Goal: Transaction & Acquisition: Book appointment/travel/reservation

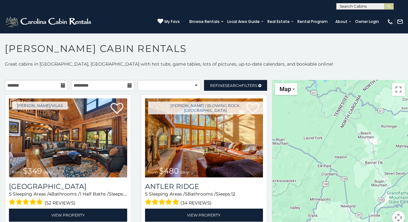
click at [63, 86] on icon at bounding box center [63, 85] width 4 height 4
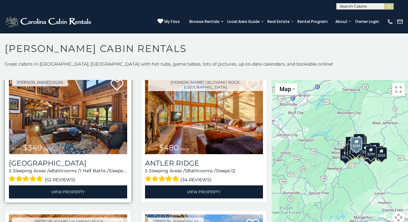
scroll to position [24, 0]
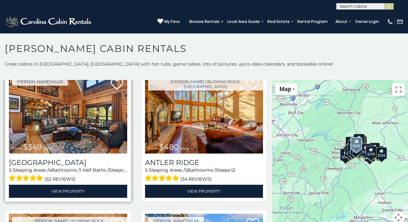
click at [59, 124] on img at bounding box center [68, 114] width 118 height 79
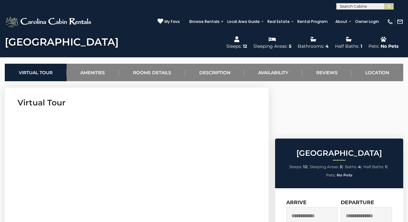
scroll to position [227, 0]
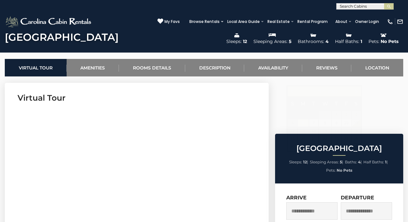
click at [307, 202] on input "text" at bounding box center [311, 211] width 51 height 18
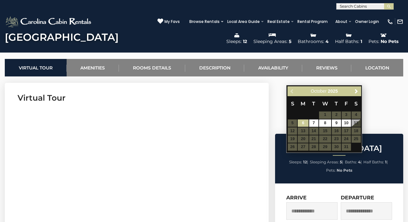
click at [346, 131] on table "S M T W T F S 1 2 3 4 5 6 7 8 9 10 11 12 13 14 15 16 17 18 19 20 21 22 23 24 25…" at bounding box center [323, 123] width 73 height 55
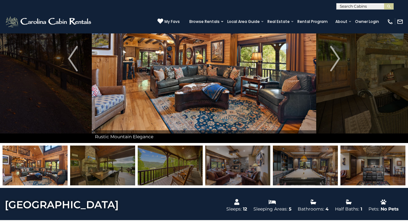
scroll to position [59, 0]
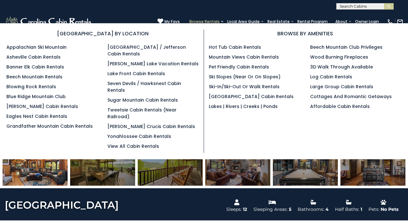
click at [210, 20] on link "Browse Rentals" at bounding box center [204, 21] width 37 height 9
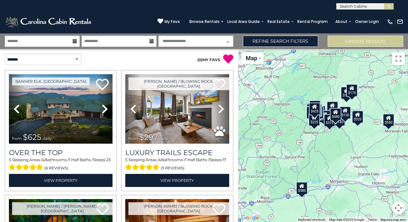
click at [75, 41] on icon at bounding box center [75, 41] width 4 height 4
click at [71, 44] on input "text" at bounding box center [42, 41] width 75 height 11
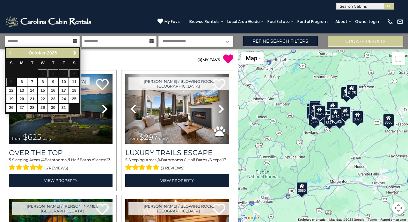
click at [64, 88] on link "17" at bounding box center [64, 91] width 10 height 8
type input "********"
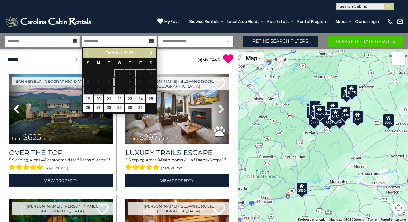
click at [98, 98] on link "20" at bounding box center [99, 99] width 10 height 8
type input "********"
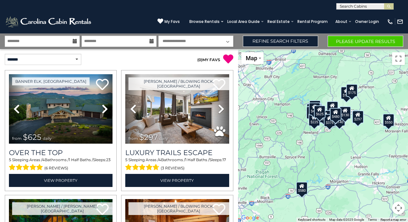
click at [364, 41] on button "Please Update Results" at bounding box center [366, 41] width 76 height 11
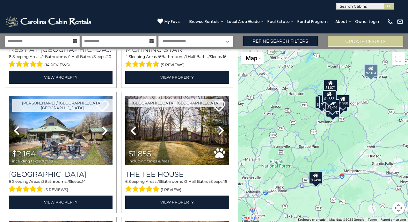
scroll to position [107, 0]
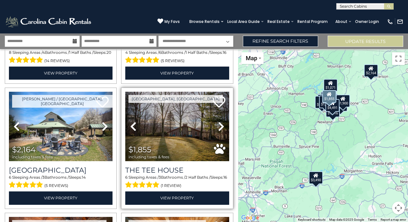
click at [223, 126] on icon at bounding box center [221, 126] width 6 height 10
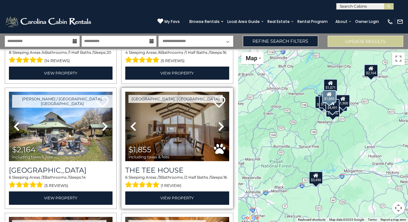
click at [223, 126] on icon at bounding box center [221, 126] width 6 height 10
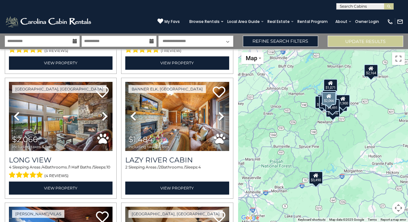
scroll to position [243, 0]
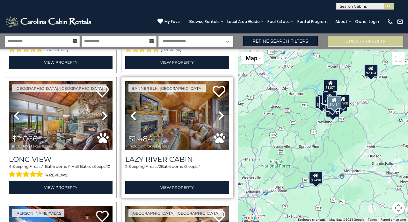
click at [222, 117] on icon at bounding box center [221, 116] width 6 height 10
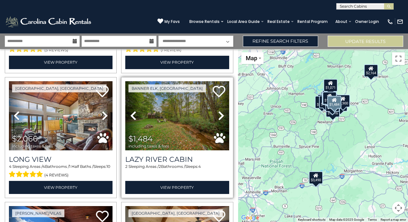
click at [222, 115] on icon at bounding box center [221, 116] width 6 height 10
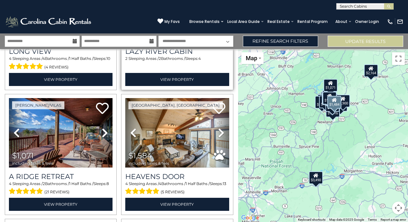
scroll to position [371, 0]
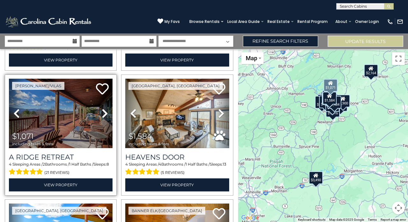
click at [105, 112] on icon at bounding box center [105, 113] width 6 height 10
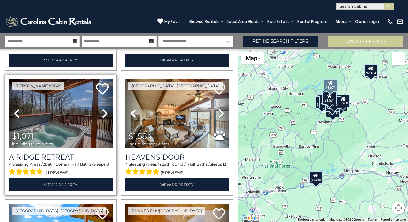
click at [104, 113] on icon at bounding box center [105, 113] width 6 height 10
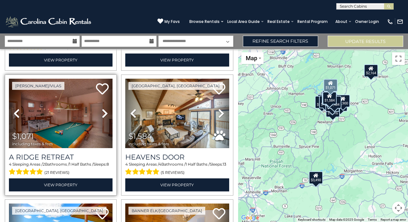
click at [104, 113] on icon at bounding box center [105, 113] width 6 height 10
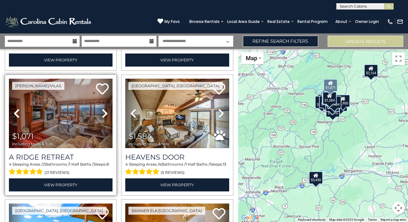
click at [104, 113] on icon at bounding box center [105, 113] width 6 height 10
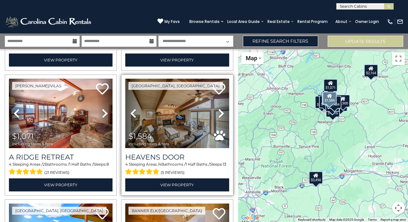
click at [221, 112] on icon at bounding box center [221, 113] width 6 height 10
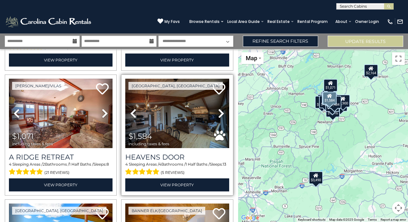
click at [222, 112] on icon at bounding box center [221, 113] width 6 height 10
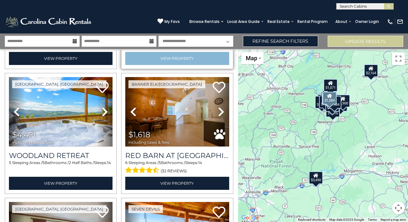
scroll to position [498, 0]
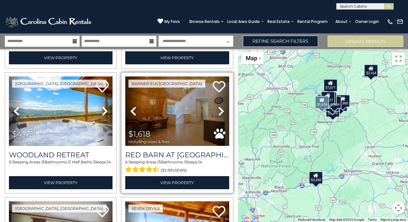
click at [222, 107] on icon at bounding box center [221, 111] width 6 height 10
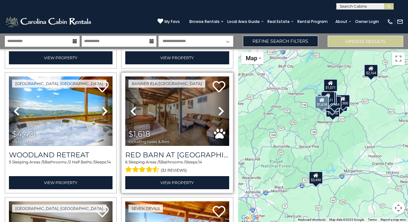
click at [223, 109] on icon at bounding box center [221, 111] width 6 height 10
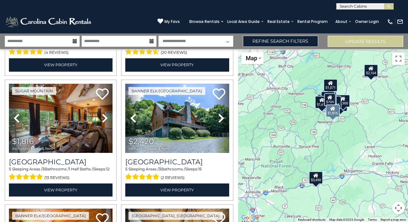
scroll to position [741, 0]
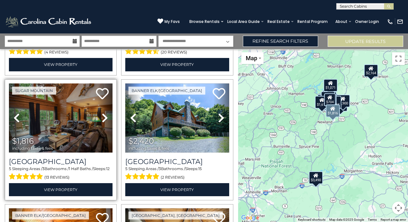
click at [105, 114] on icon at bounding box center [105, 118] width 6 height 10
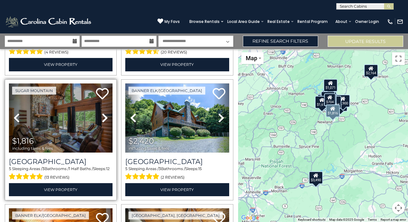
click at [105, 114] on icon at bounding box center [105, 118] width 6 height 10
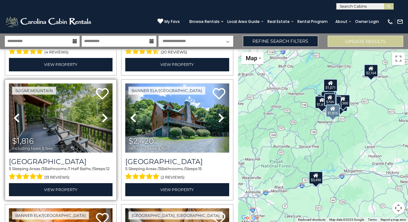
click at [105, 114] on icon at bounding box center [105, 118] width 6 height 10
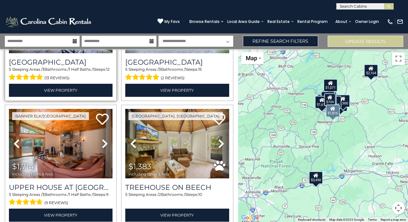
scroll to position [846, 0]
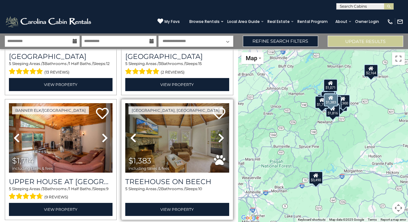
click at [223, 134] on icon at bounding box center [221, 138] width 6 height 10
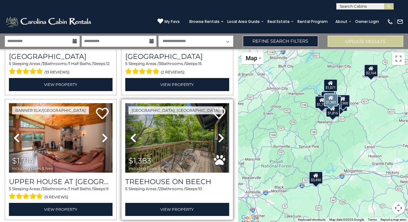
click at [222, 136] on icon at bounding box center [221, 138] width 6 height 10
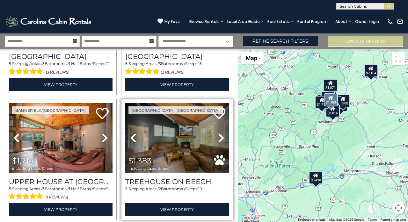
click at [222, 136] on icon at bounding box center [221, 138] width 6 height 10
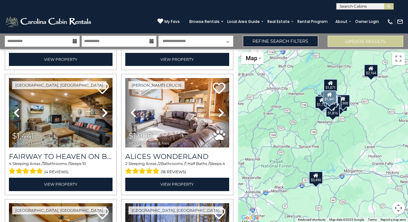
scroll to position [1123, 0]
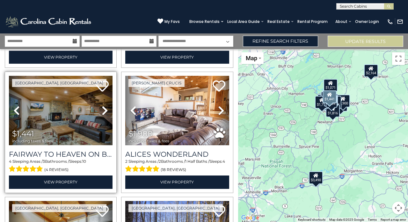
click at [104, 106] on icon at bounding box center [105, 110] width 6 height 10
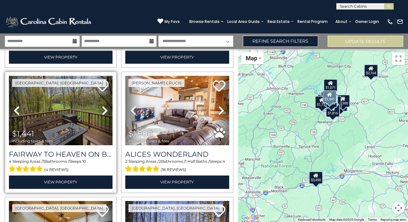
click at [104, 106] on icon at bounding box center [105, 110] width 6 height 10
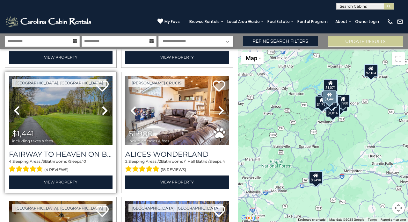
click at [104, 106] on icon at bounding box center [105, 110] width 6 height 10
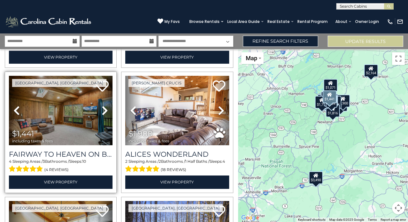
click at [104, 106] on icon at bounding box center [105, 110] width 6 height 10
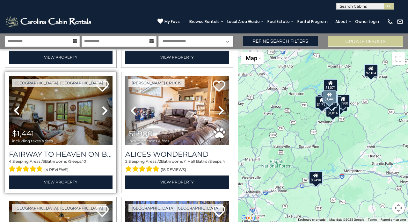
click at [104, 106] on icon at bounding box center [105, 110] width 6 height 10
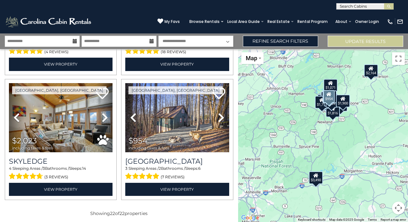
scroll to position [1241, 0]
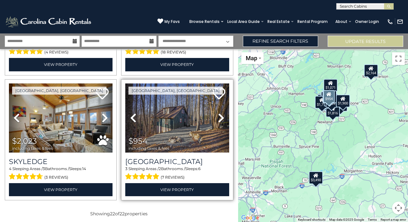
click at [222, 114] on icon at bounding box center [221, 118] width 6 height 10
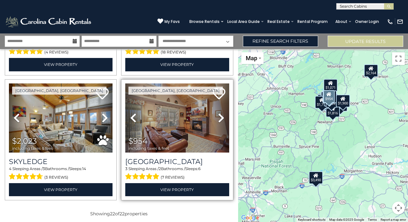
click at [222, 114] on icon at bounding box center [221, 118] width 6 height 10
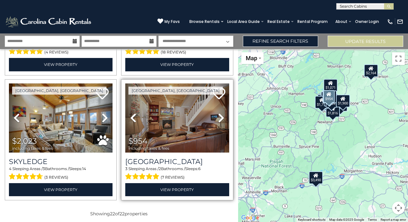
click at [222, 114] on icon at bounding box center [221, 118] width 6 height 10
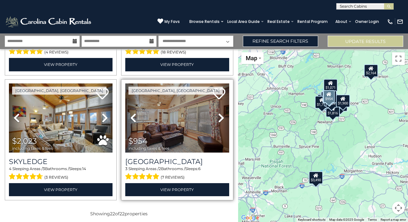
click at [222, 114] on icon at bounding box center [221, 118] width 6 height 10
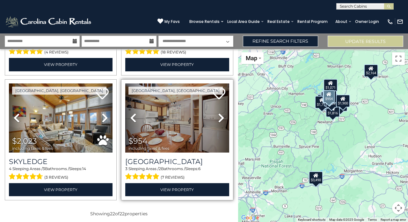
click at [222, 114] on icon at bounding box center [221, 118] width 6 height 10
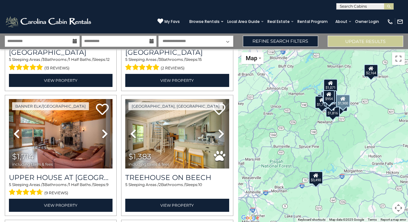
scroll to position [799, 0]
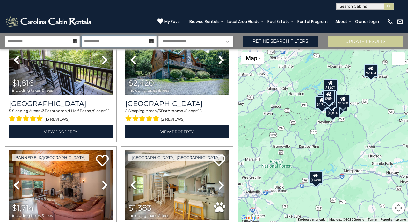
click at [107, 42] on input "**********" at bounding box center [119, 41] width 75 height 11
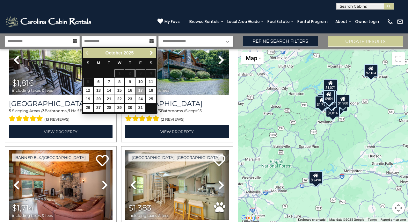
click at [142, 87] on link "17" at bounding box center [140, 91] width 10 height 8
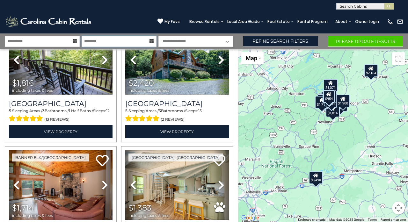
click at [149, 40] on input "********" at bounding box center [119, 41] width 75 height 11
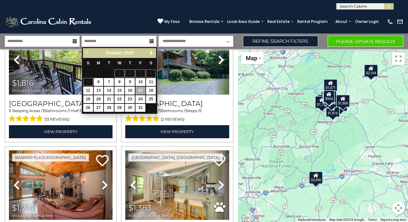
click at [89, 97] on link "19" at bounding box center [88, 99] width 10 height 8
type input "********"
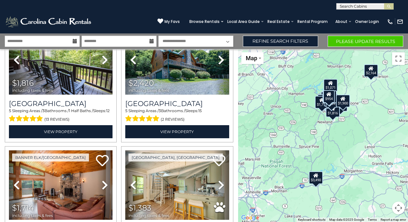
click at [346, 41] on button "Please Update Results" at bounding box center [366, 41] width 76 height 11
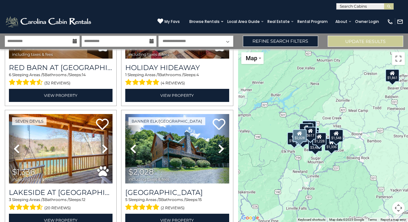
scroll to position [588, 0]
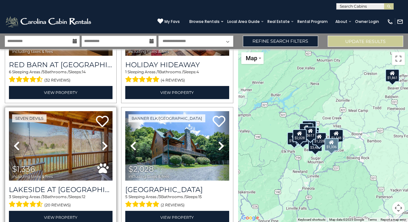
click at [107, 143] on icon at bounding box center [105, 146] width 6 height 10
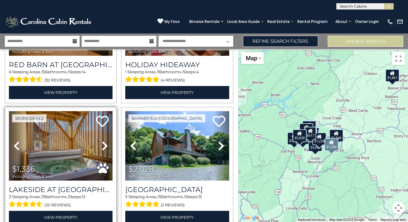
click at [106, 145] on icon at bounding box center [105, 146] width 6 height 10
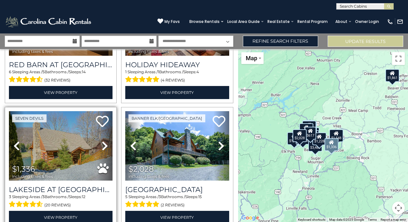
click at [106, 145] on icon at bounding box center [105, 146] width 6 height 10
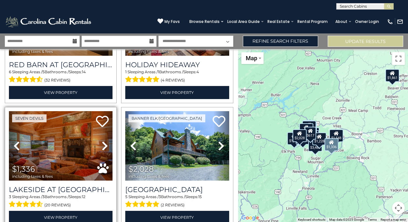
click at [105, 145] on icon at bounding box center [105, 146] width 6 height 10
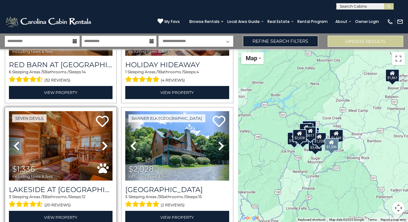
click at [105, 145] on icon at bounding box center [105, 146] width 6 height 10
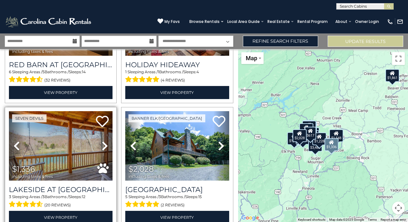
click at [105, 144] on icon at bounding box center [105, 146] width 6 height 10
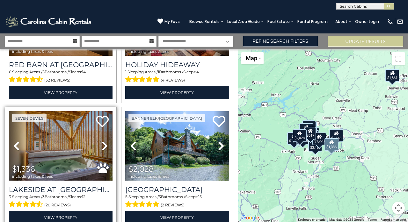
click at [105, 144] on icon at bounding box center [105, 146] width 6 height 10
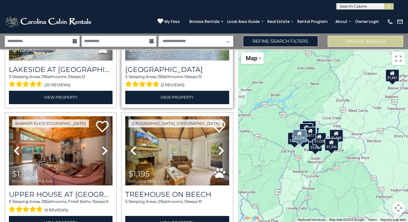
scroll to position [710, 0]
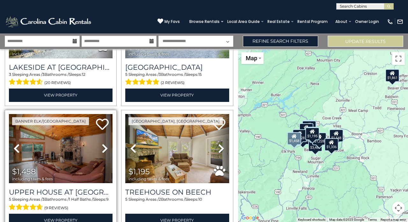
click at [104, 148] on icon at bounding box center [105, 148] width 6 height 10
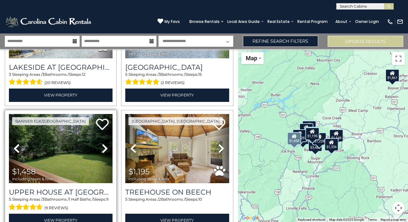
click at [104, 148] on icon at bounding box center [105, 148] width 6 height 10
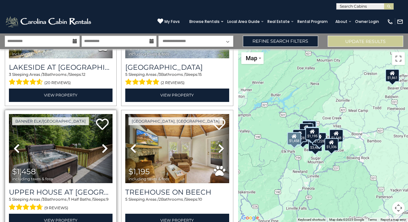
click at [104, 148] on icon at bounding box center [105, 148] width 6 height 10
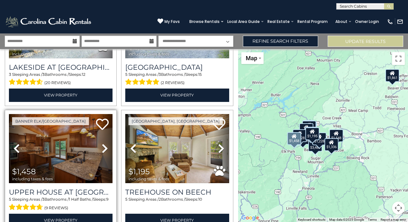
click at [104, 148] on icon at bounding box center [105, 148] width 6 height 10
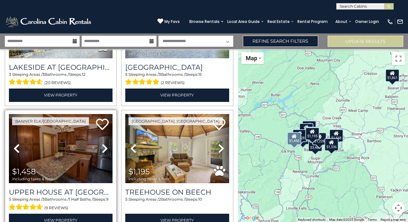
click at [104, 148] on icon at bounding box center [105, 148] width 6 height 10
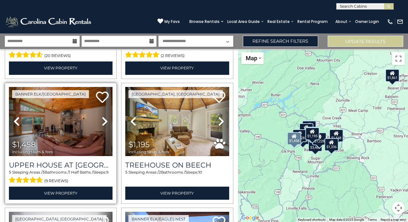
scroll to position [739, 0]
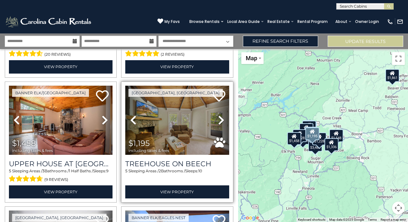
click at [222, 118] on icon at bounding box center [221, 120] width 6 height 10
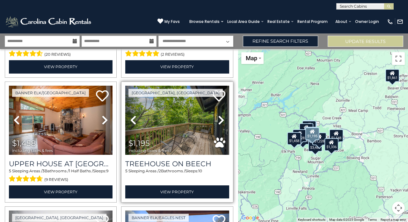
click at [222, 118] on icon at bounding box center [221, 120] width 6 height 10
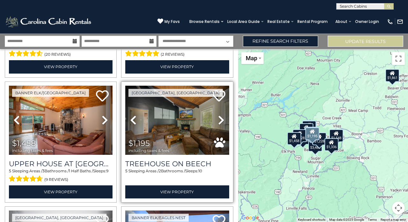
click at [174, 118] on img at bounding box center [177, 120] width 104 height 69
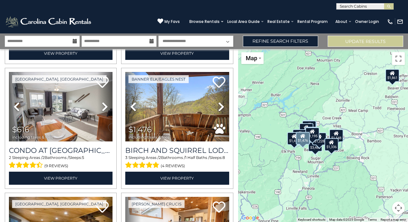
scroll to position [882, 0]
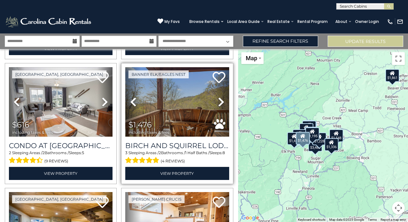
click at [221, 100] on icon at bounding box center [221, 102] width 6 height 10
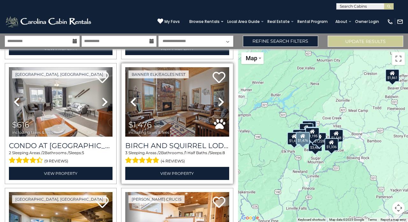
click at [221, 100] on icon at bounding box center [221, 102] width 6 height 10
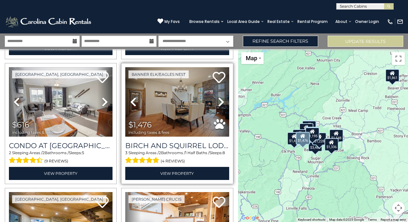
click at [172, 90] on img at bounding box center [177, 101] width 104 height 69
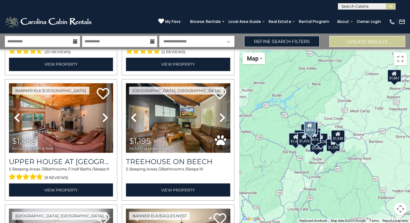
scroll to position [598, 0]
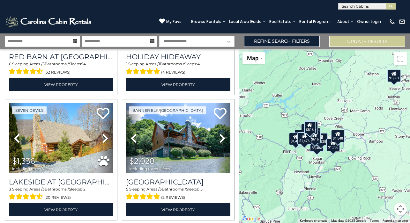
click at [390, 20] on img at bounding box center [392, 21] width 6 height 6
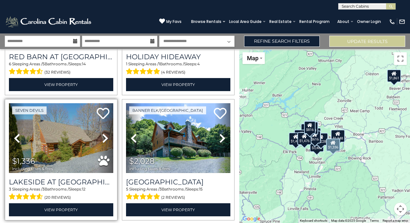
click at [87, 135] on img at bounding box center [61, 138] width 104 height 70
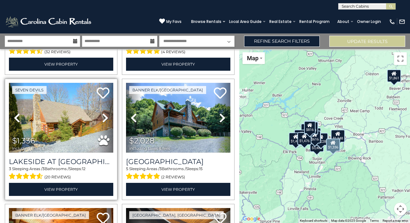
scroll to position [618, 0]
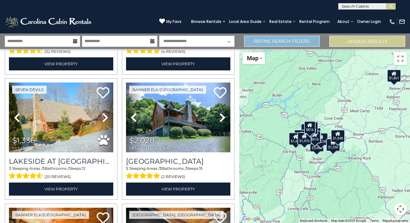
click at [288, 41] on link "Refine Search Filters" at bounding box center [282, 41] width 76 height 11
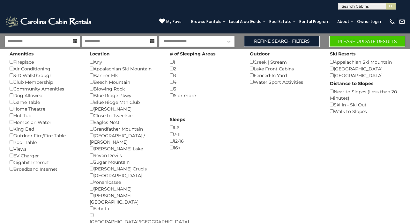
click at [360, 41] on button "Please Update Results" at bounding box center [367, 41] width 76 height 11
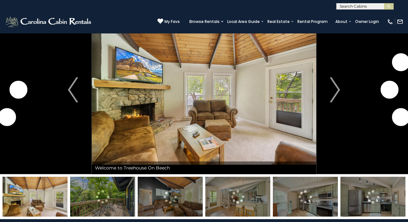
scroll to position [29, 0]
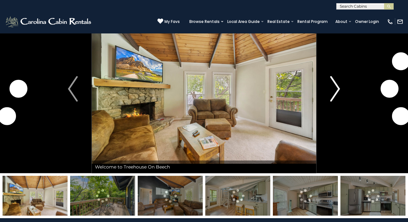
click at [336, 90] on img "Next" at bounding box center [335, 88] width 10 height 25
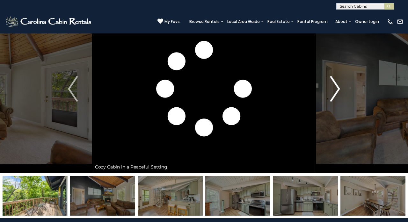
click at [338, 91] on img "Next" at bounding box center [335, 88] width 10 height 25
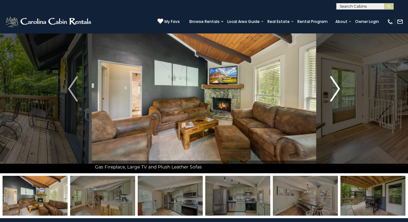
click at [339, 91] on img "Next" at bounding box center [335, 88] width 10 height 25
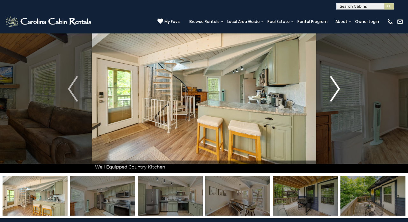
click at [338, 89] on img "Next" at bounding box center [335, 88] width 10 height 25
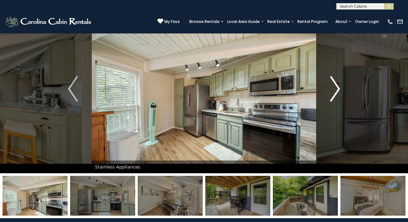
click at [338, 89] on img "Next" at bounding box center [335, 88] width 10 height 25
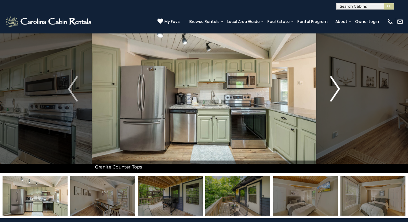
click at [338, 89] on img "Next" at bounding box center [335, 88] width 10 height 25
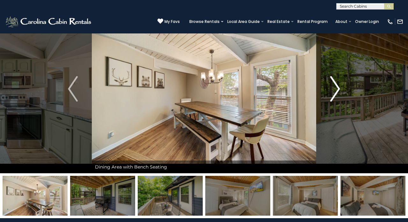
click at [338, 89] on img "Next" at bounding box center [335, 88] width 10 height 25
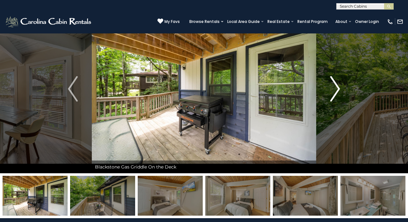
click at [338, 89] on img "Next" at bounding box center [335, 88] width 10 height 25
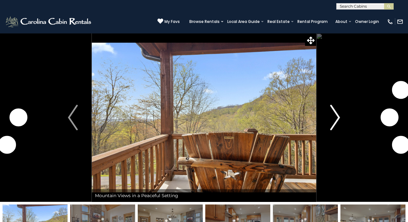
click at [336, 118] on img "Next" at bounding box center [335, 117] width 10 height 25
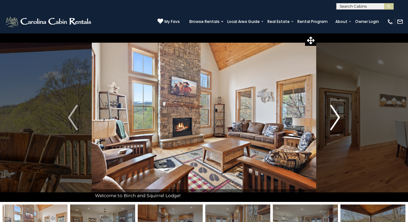
click at [337, 117] on img "Next" at bounding box center [335, 117] width 10 height 25
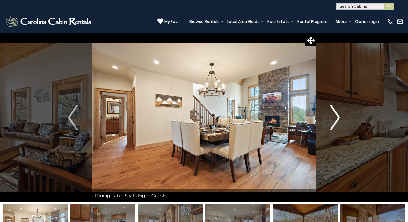
click at [337, 117] on img "Next" at bounding box center [335, 117] width 10 height 25
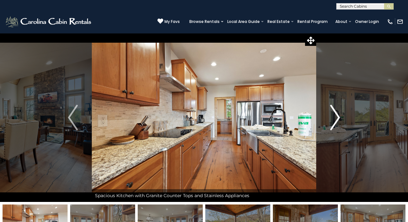
click at [337, 117] on img "Next" at bounding box center [335, 117] width 10 height 25
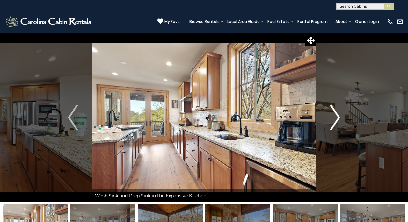
click at [337, 117] on img "Next" at bounding box center [335, 117] width 10 height 25
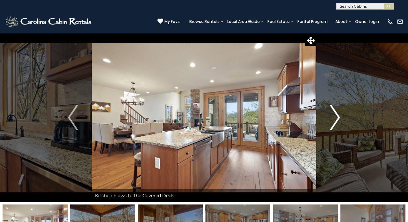
click at [339, 117] on img "Next" at bounding box center [335, 117] width 10 height 25
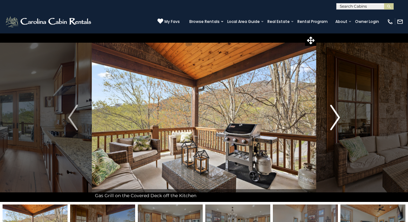
click at [339, 117] on img "Next" at bounding box center [335, 117] width 10 height 25
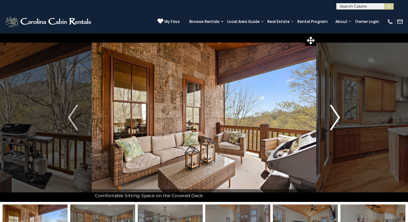
click at [339, 117] on img "Next" at bounding box center [335, 117] width 10 height 25
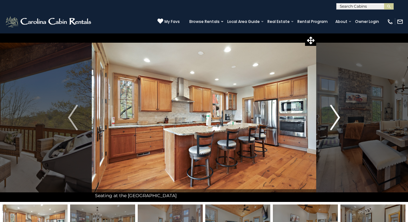
click at [339, 117] on img "Next" at bounding box center [335, 117] width 10 height 25
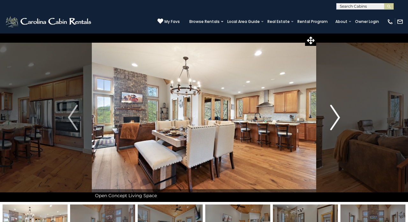
click at [339, 117] on img "Next" at bounding box center [335, 117] width 10 height 25
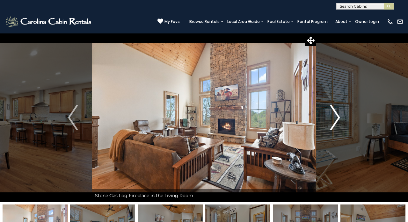
click at [339, 117] on img "Next" at bounding box center [335, 117] width 10 height 25
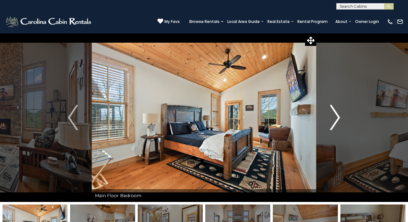
click at [339, 117] on img "Next" at bounding box center [335, 117] width 10 height 25
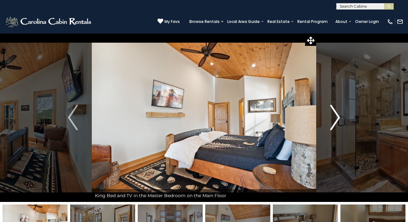
click at [339, 117] on img "Next" at bounding box center [335, 117] width 10 height 25
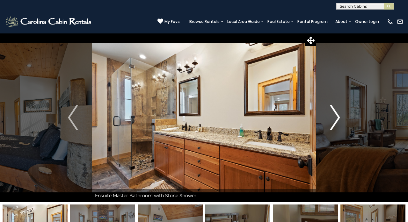
click at [339, 117] on img "Next" at bounding box center [335, 117] width 10 height 25
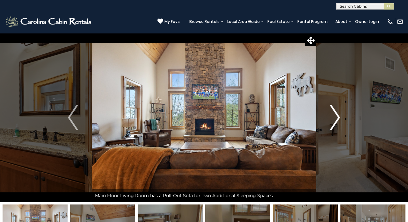
click at [339, 117] on img "Next" at bounding box center [335, 117] width 10 height 25
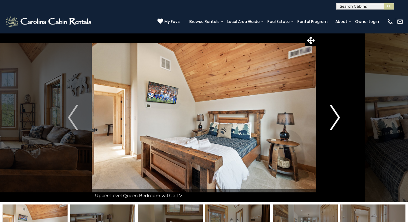
click at [339, 117] on img "Next" at bounding box center [335, 117] width 10 height 25
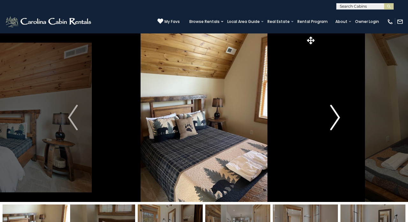
click at [339, 117] on img "Next" at bounding box center [335, 117] width 10 height 25
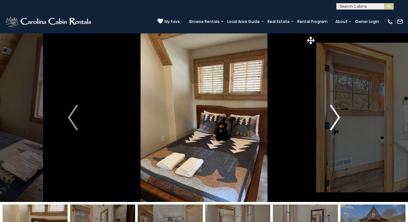
click at [339, 117] on img "Next" at bounding box center [335, 117] width 10 height 25
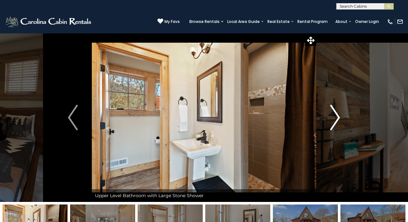
click at [339, 117] on img "Next" at bounding box center [335, 117] width 10 height 25
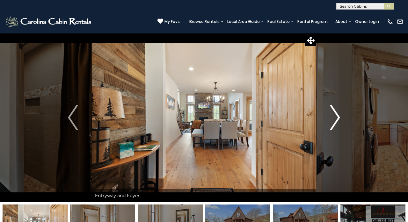
click at [339, 117] on img "Next" at bounding box center [335, 117] width 10 height 25
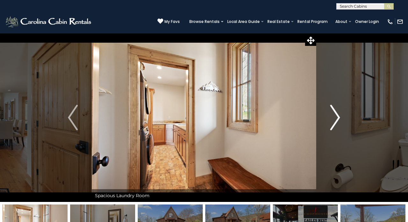
click at [339, 117] on img "Next" at bounding box center [335, 117] width 10 height 25
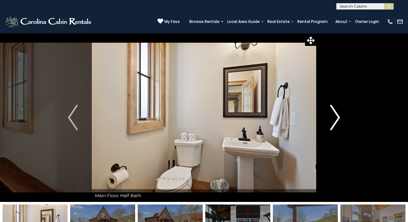
click at [339, 117] on img "Next" at bounding box center [335, 117] width 10 height 25
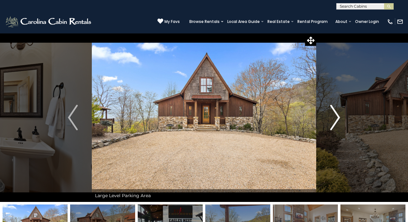
click at [339, 117] on img "Next" at bounding box center [335, 117] width 10 height 25
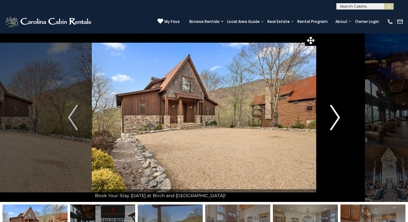
click at [339, 117] on img "Next" at bounding box center [335, 117] width 10 height 25
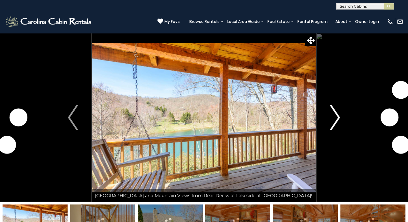
click at [336, 118] on img "Next" at bounding box center [335, 117] width 10 height 25
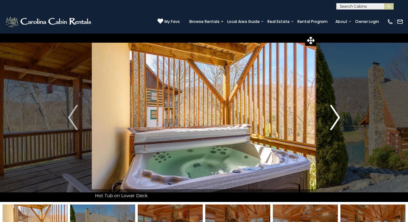
click at [339, 116] on img "Next" at bounding box center [335, 117] width 10 height 25
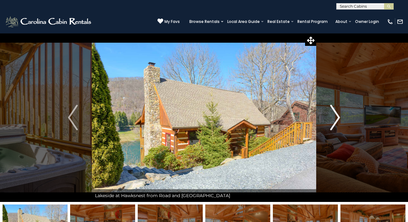
click at [339, 116] on img "Next" at bounding box center [335, 117] width 10 height 25
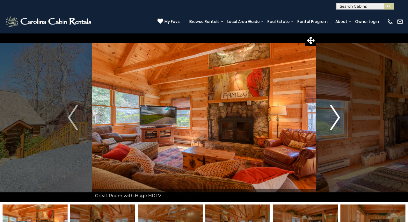
click at [339, 116] on img "Next" at bounding box center [335, 117] width 10 height 25
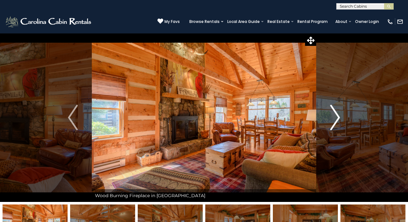
click at [339, 117] on img "Next" at bounding box center [335, 117] width 10 height 25
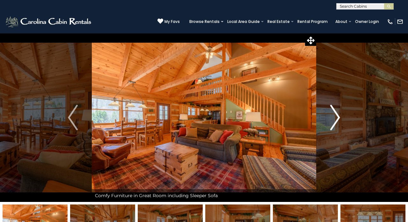
click at [339, 117] on img "Next" at bounding box center [335, 117] width 10 height 25
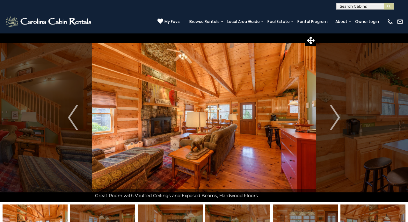
click at [115, 27] on div "[PHONE_NUMBER] My Favs Browse Rentals Local Area Guide Activities & Attractions…" at bounding box center [204, 22] width 408 height 24
click at [112, 23] on div "[PHONE_NUMBER] My Favs Browse Rentals Local Area Guide Activities & Attractions…" at bounding box center [204, 22] width 408 height 24
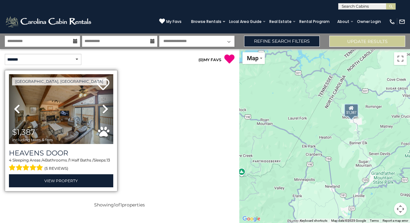
click at [69, 120] on img at bounding box center [61, 109] width 104 height 70
click at [75, 115] on img at bounding box center [61, 109] width 104 height 70
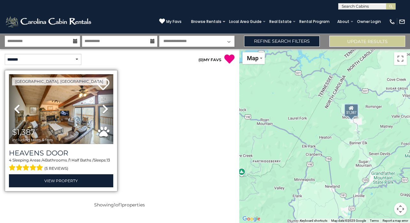
click at [53, 168] on span "(5 reviews)" at bounding box center [56, 168] width 24 height 8
click at [35, 168] on span at bounding box center [26, 168] width 34 height 10
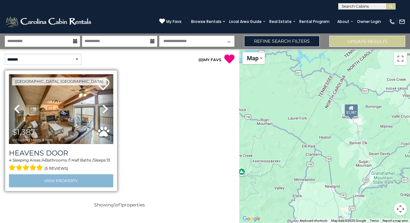
click at [62, 181] on link "View Property" at bounding box center [61, 180] width 104 height 13
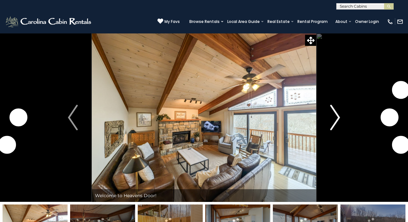
click at [337, 124] on img "Next" at bounding box center [335, 117] width 10 height 25
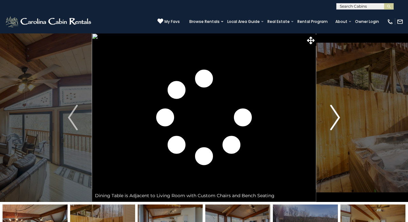
click at [335, 120] on img "Next" at bounding box center [335, 117] width 10 height 25
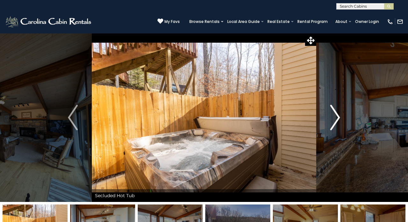
click at [335, 120] on img "Next" at bounding box center [335, 117] width 10 height 25
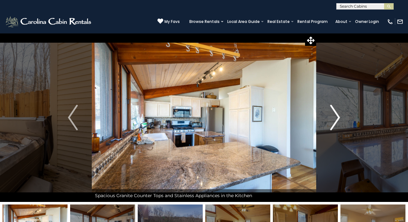
click at [335, 120] on img "Next" at bounding box center [335, 117] width 10 height 25
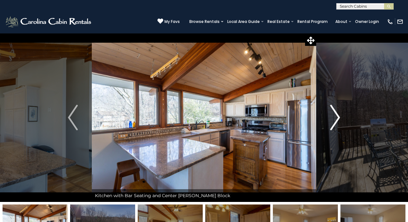
click at [335, 120] on img "Next" at bounding box center [335, 117] width 10 height 25
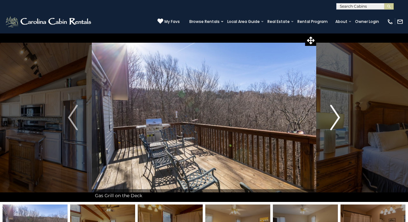
click at [335, 120] on img "Next" at bounding box center [335, 117] width 10 height 25
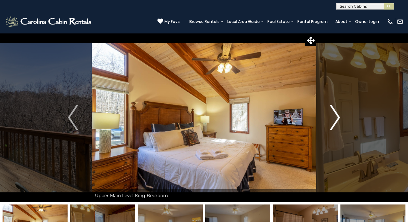
click at [336, 120] on img "Next" at bounding box center [335, 117] width 10 height 25
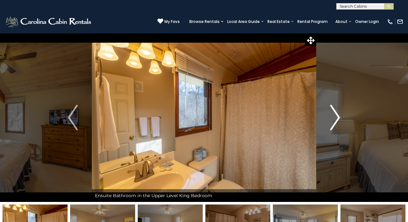
click at [336, 119] on img "Next" at bounding box center [335, 117] width 10 height 25
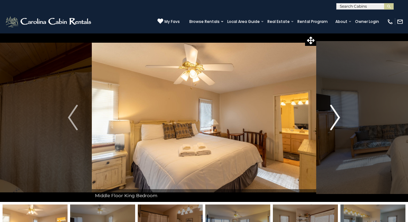
click at [336, 119] on img "Next" at bounding box center [335, 117] width 10 height 25
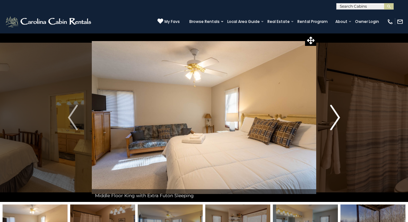
click at [336, 119] on img "Next" at bounding box center [335, 117] width 10 height 25
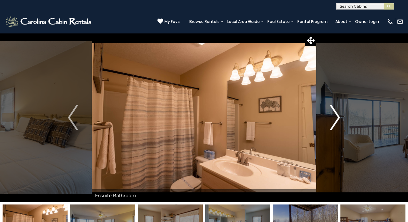
click at [336, 119] on img "Next" at bounding box center [335, 117] width 10 height 25
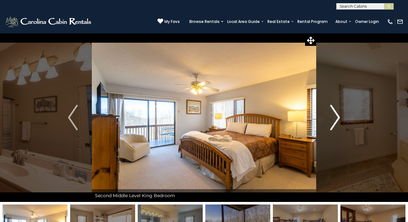
click at [337, 117] on img "Next" at bounding box center [335, 117] width 10 height 25
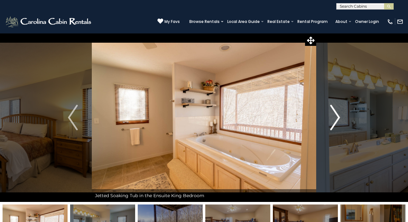
click at [337, 117] on img "Next" at bounding box center [335, 117] width 10 height 25
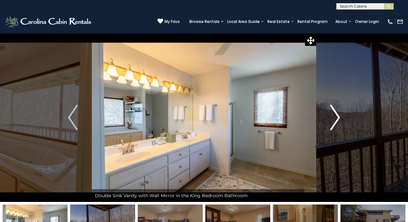
click at [337, 117] on img "Next" at bounding box center [335, 117] width 10 height 25
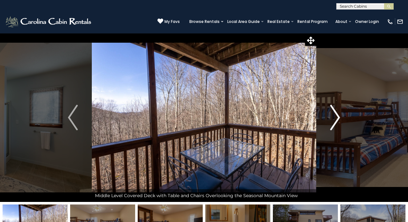
click at [337, 117] on img "Next" at bounding box center [335, 117] width 10 height 25
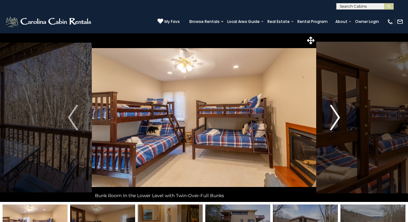
click at [337, 117] on img "Next" at bounding box center [335, 117] width 10 height 25
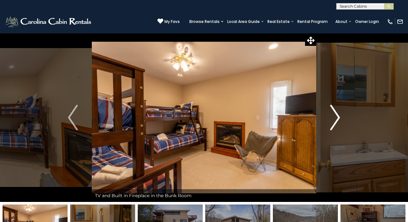
click at [337, 117] on img "Next" at bounding box center [335, 117] width 10 height 25
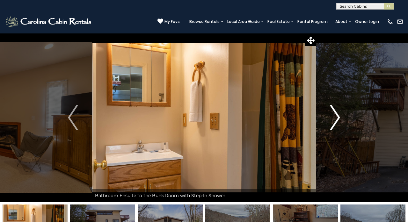
click at [337, 117] on img "Next" at bounding box center [335, 117] width 10 height 25
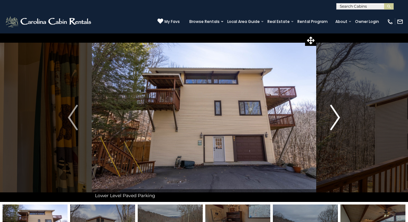
click at [337, 117] on img "Next" at bounding box center [335, 117] width 10 height 25
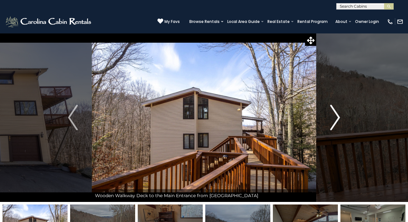
click at [337, 117] on img "Next" at bounding box center [335, 117] width 10 height 25
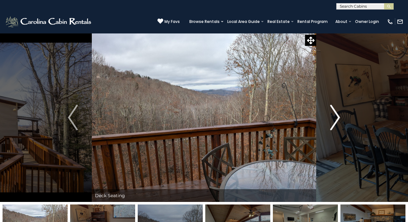
click at [337, 117] on img "Next" at bounding box center [335, 117] width 10 height 25
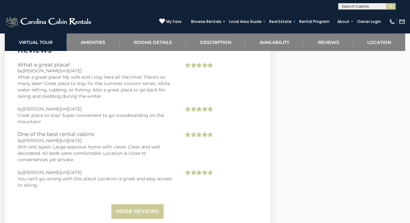
scroll to position [1386, 0]
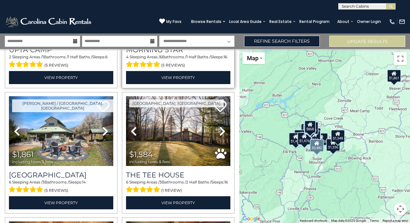
scroll to position [105, 0]
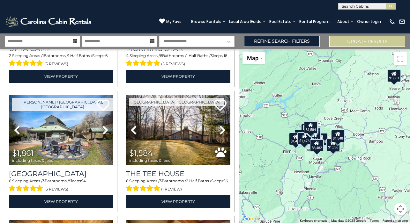
click at [151, 42] on icon at bounding box center [152, 41] width 4 height 4
click at [152, 40] on icon at bounding box center [152, 41] width 4 height 4
click at [110, 38] on input "**********" at bounding box center [119, 41] width 75 height 11
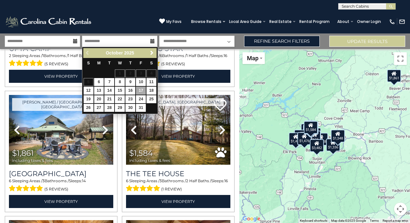
click at [98, 98] on link "20" at bounding box center [99, 99] width 10 height 8
type input "********"
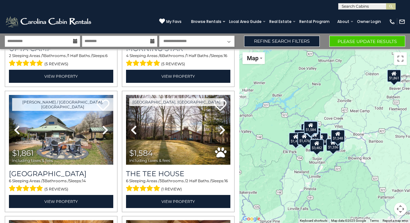
click at [345, 38] on button "Please Update Results" at bounding box center [367, 41] width 76 height 11
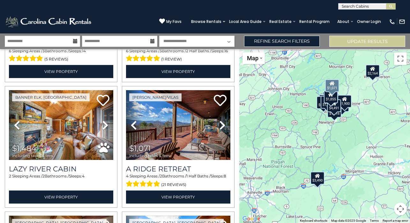
scroll to position [237, 0]
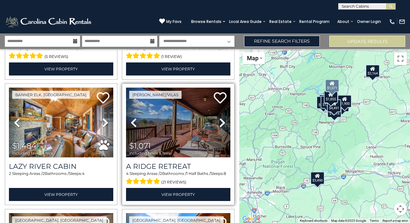
click at [178, 113] on img at bounding box center [178, 123] width 104 height 70
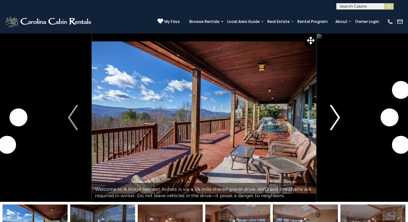
click at [338, 120] on img "Next" at bounding box center [335, 117] width 10 height 25
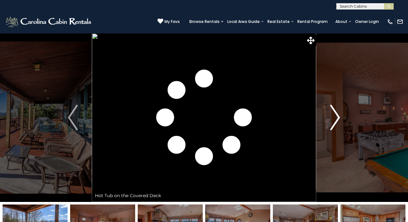
click at [338, 120] on img "Next" at bounding box center [335, 117] width 10 height 25
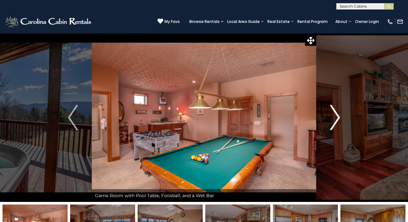
click at [338, 120] on img "Next" at bounding box center [335, 117] width 10 height 25
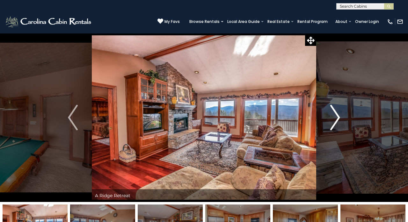
click at [338, 120] on img "Next" at bounding box center [335, 117] width 10 height 25
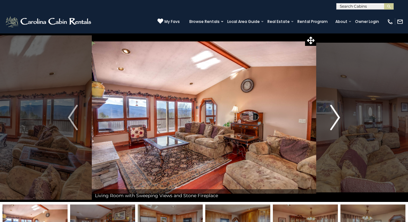
click at [338, 120] on img "Next" at bounding box center [335, 117] width 10 height 25
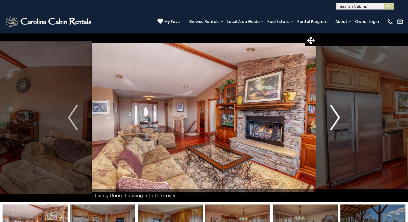
click at [338, 120] on img "Next" at bounding box center [335, 117] width 10 height 25
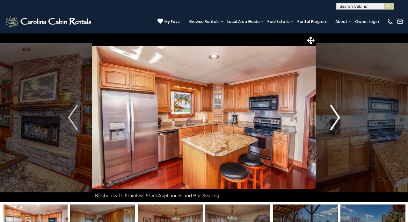
click at [338, 120] on img "Next" at bounding box center [335, 117] width 10 height 25
